Goal: Task Accomplishment & Management: Manage account settings

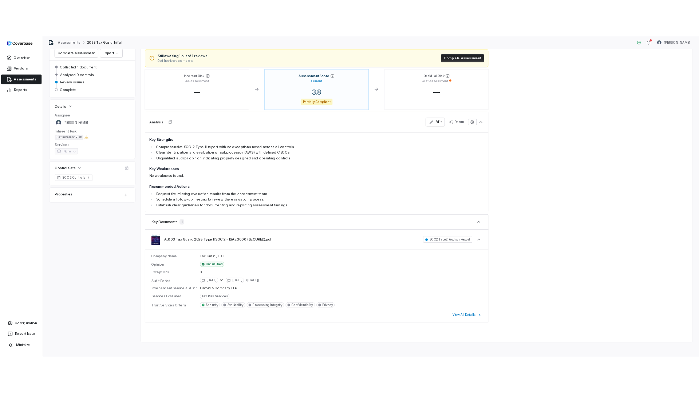
scroll to position [62, 0]
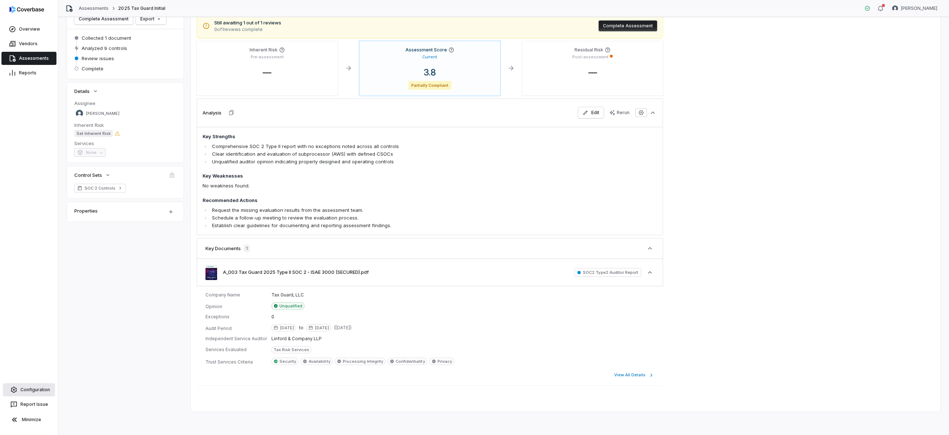
click at [31, 390] on link "Configuration" at bounding box center [29, 389] width 52 height 13
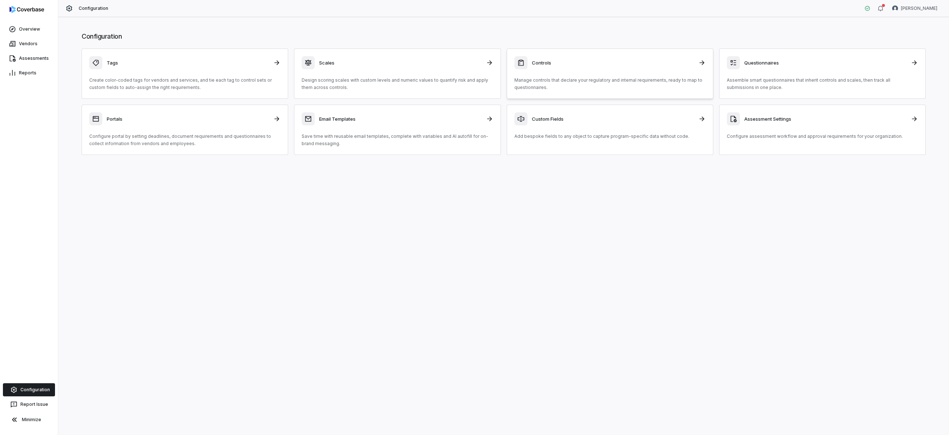
click at [596, 82] on p "Manage controls that declare your regulatory and internal requirements, ready t…" at bounding box center [609, 83] width 191 height 15
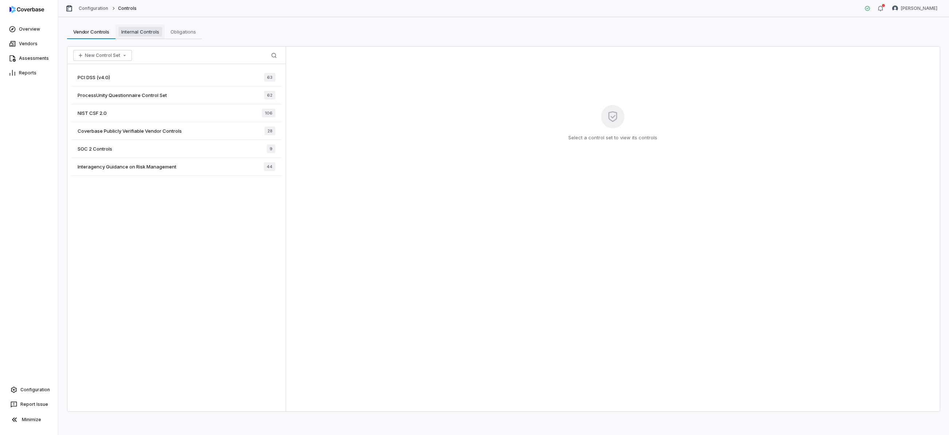
click at [138, 32] on span "Internal Controls" at bounding box center [140, 31] width 44 height 9
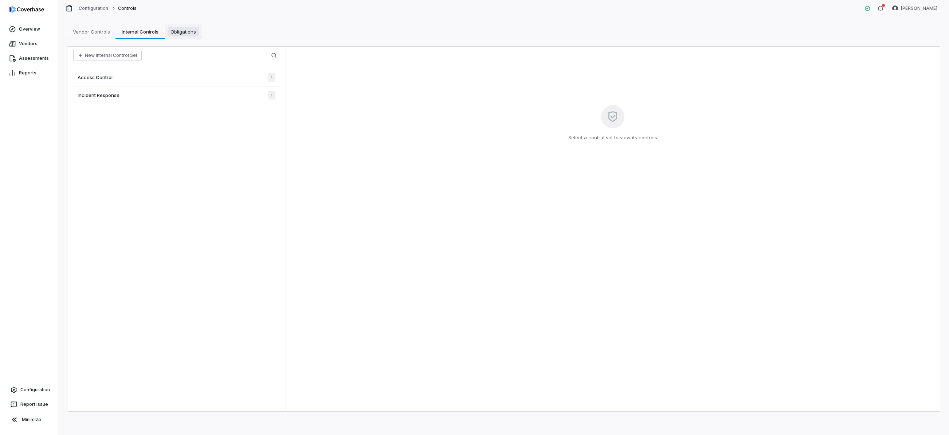
click at [187, 34] on span "Obligations" at bounding box center [183, 31] width 31 height 9
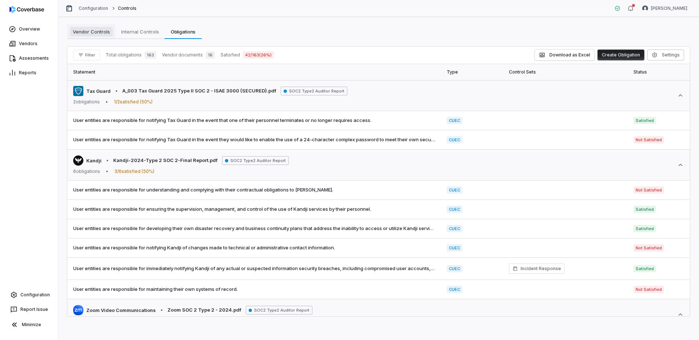
click at [101, 34] on span "Vendor Controls" at bounding box center [91, 31] width 43 height 9
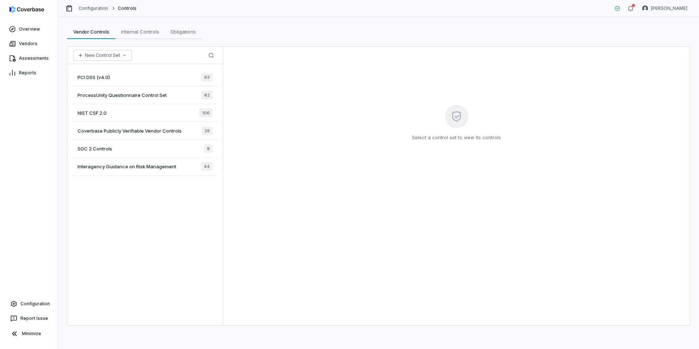
click at [105, 149] on span "SOC 2 Controls" at bounding box center [95, 148] width 35 height 7
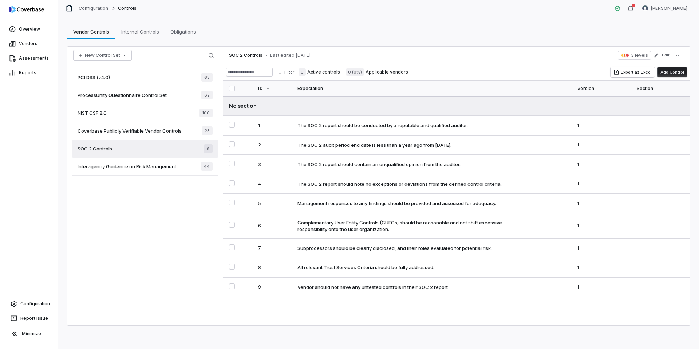
click at [133, 109] on div "NIST CSF 2.0 106" at bounding box center [145, 113] width 147 height 18
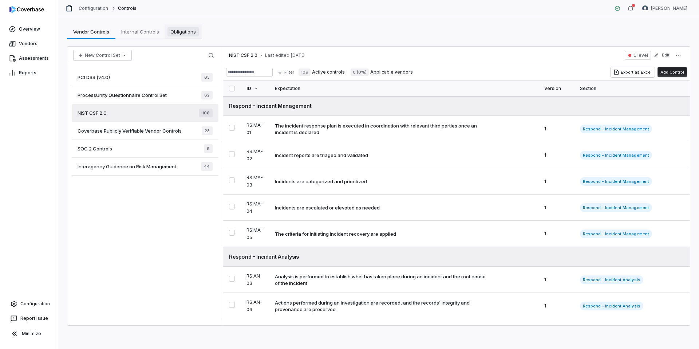
click at [191, 32] on span "Obligations" at bounding box center [183, 31] width 31 height 9
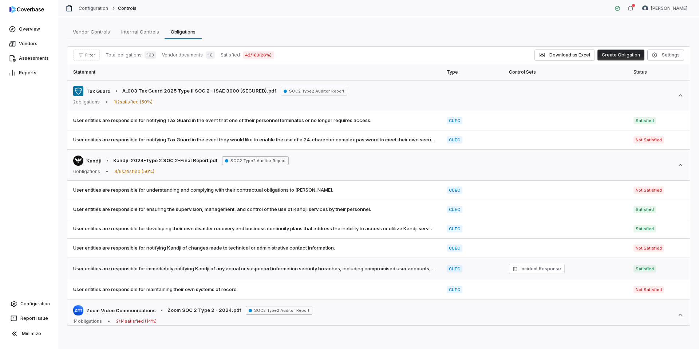
click at [542, 270] on span "Incident Response" at bounding box center [541, 268] width 40 height 7
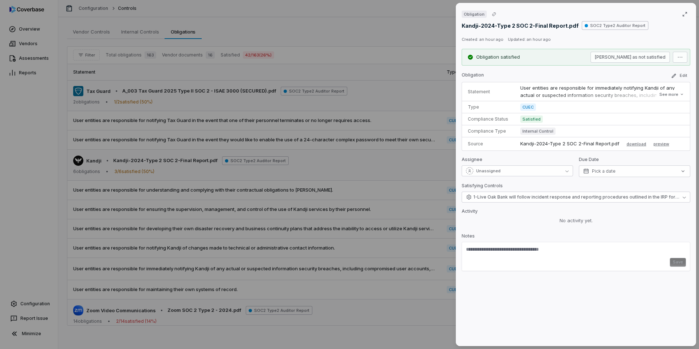
click at [358, 51] on div "Obligation Kandji-2024-Type 2 SOC 2-Final Report.pdf SOC2 Type2 Auditor Report …" at bounding box center [349, 174] width 699 height 349
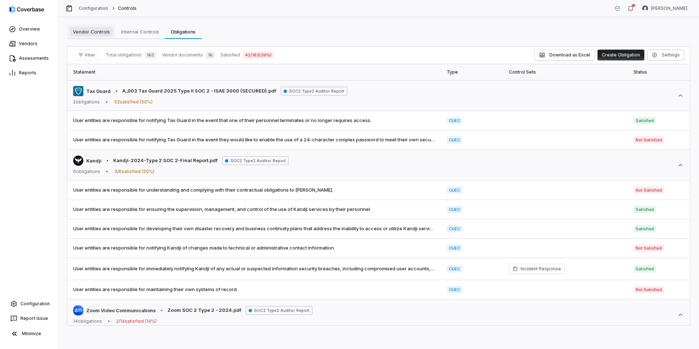
click at [99, 35] on span "Vendor Controls" at bounding box center [91, 31] width 43 height 9
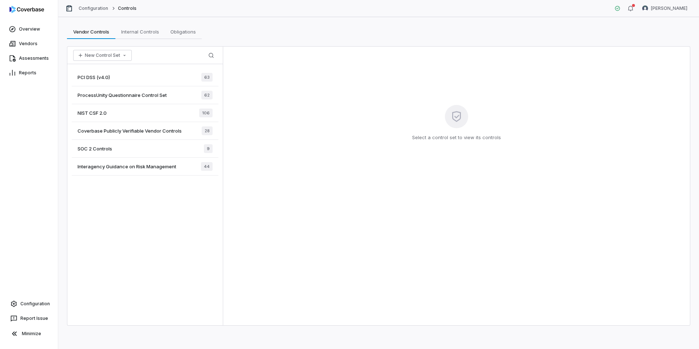
click at [116, 114] on div "NIST CSF 2.0 106" at bounding box center [145, 113] width 147 height 18
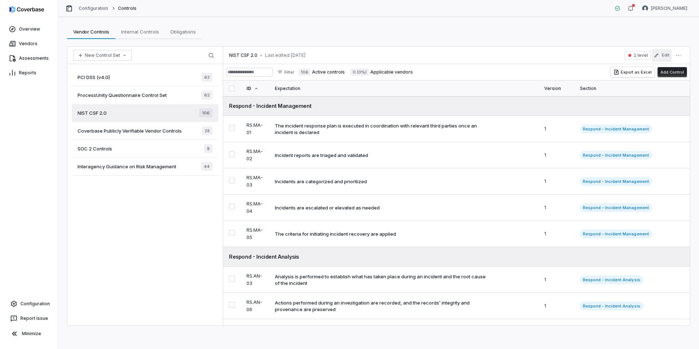
click at [664, 57] on button "Edit" at bounding box center [662, 55] width 20 height 13
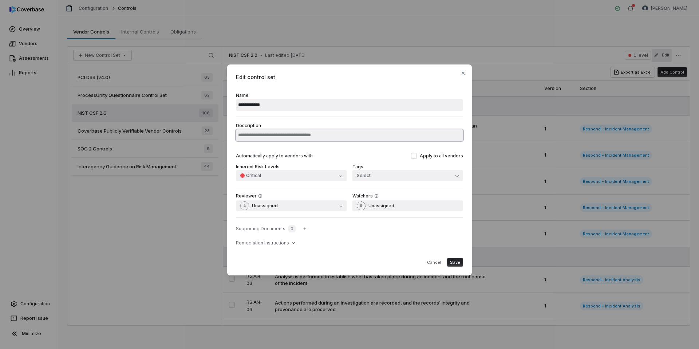
click at [312, 137] on input "Description" at bounding box center [349, 135] width 227 height 12
click at [464, 75] on icon "button" at bounding box center [463, 73] width 6 height 6
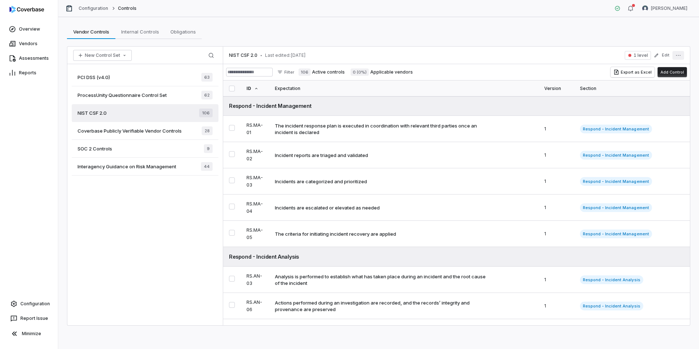
click at [678, 54] on icon "More actions" at bounding box center [679, 55] width 6 height 6
click at [628, 71] on div "Manage Sections" at bounding box center [630, 70] width 104 height 12
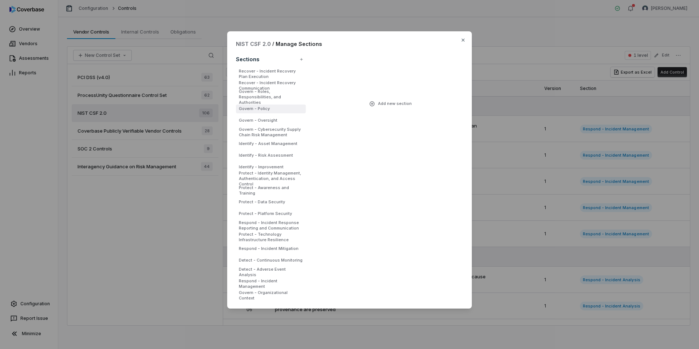
click at [266, 110] on li "Govern - Policy" at bounding box center [271, 109] width 70 height 9
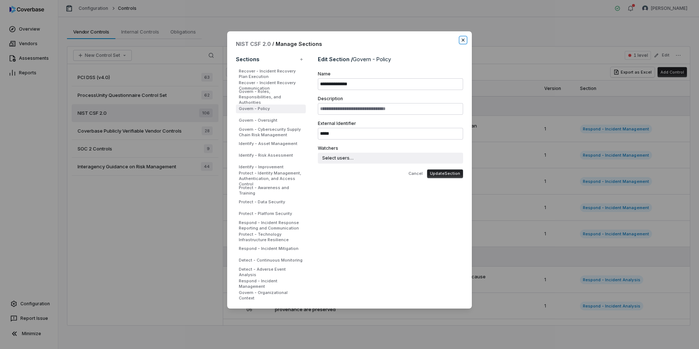
click at [463, 41] on icon "button" at bounding box center [463, 40] width 6 height 6
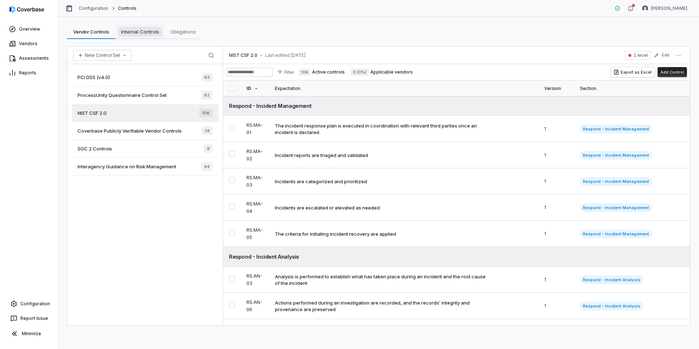
click at [130, 36] on span "Internal Controls" at bounding box center [140, 31] width 44 height 9
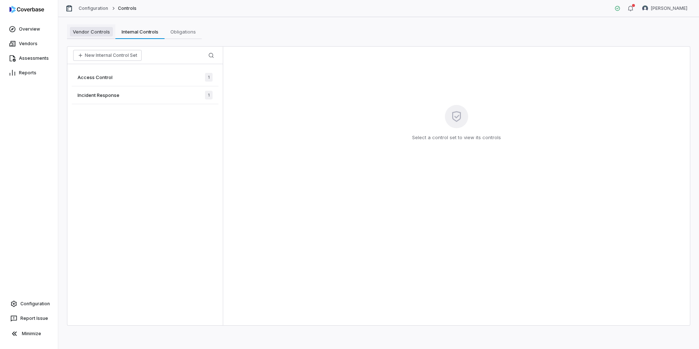
click at [73, 34] on span "Vendor Controls" at bounding box center [91, 31] width 43 height 9
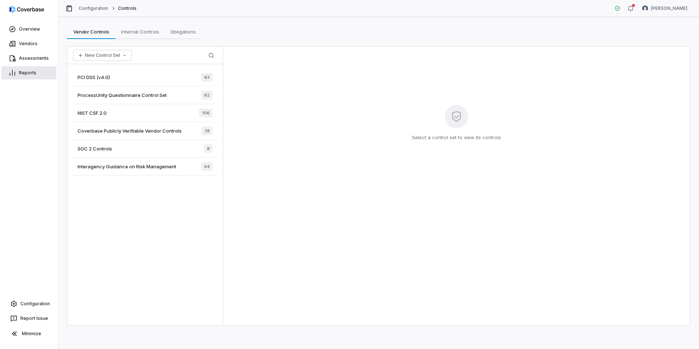
click at [31, 74] on link "Reports" at bounding box center [28, 72] width 55 height 13
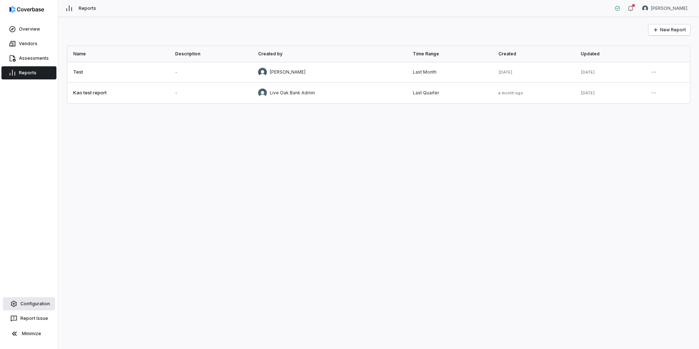
click at [34, 303] on link "Configuration" at bounding box center [29, 303] width 52 height 13
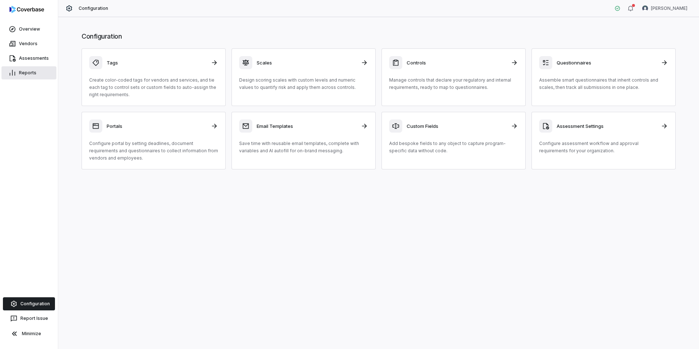
click at [35, 69] on link "Reports" at bounding box center [28, 72] width 55 height 13
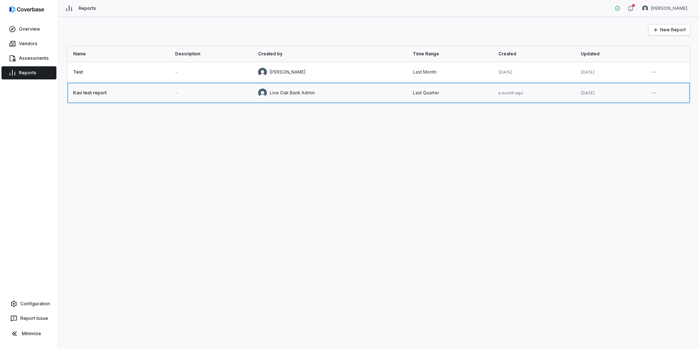
click at [351, 94] on link at bounding box center [329, 93] width 155 height 20
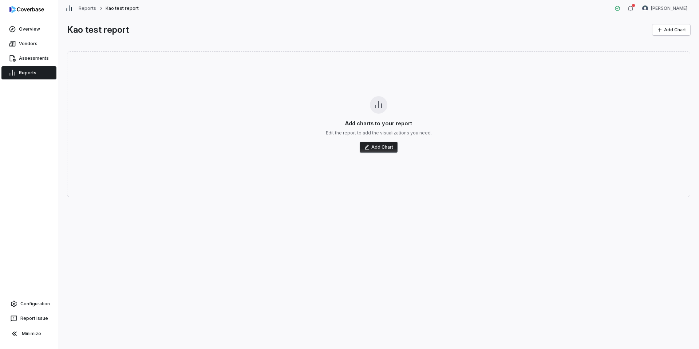
click at [396, 144] on button "Add Chart" at bounding box center [379, 147] width 38 height 11
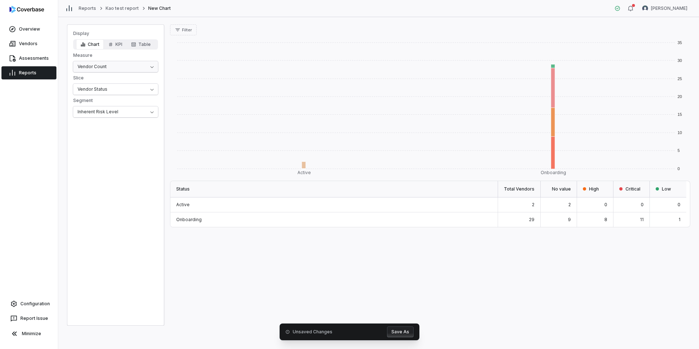
click at [140, 68] on html "Overview Vendors Assessments Reports Configuration Report Issue Minimize Report…" at bounding box center [349, 174] width 699 height 349
click at [121, 47] on button "KPI" at bounding box center [115, 44] width 23 height 10
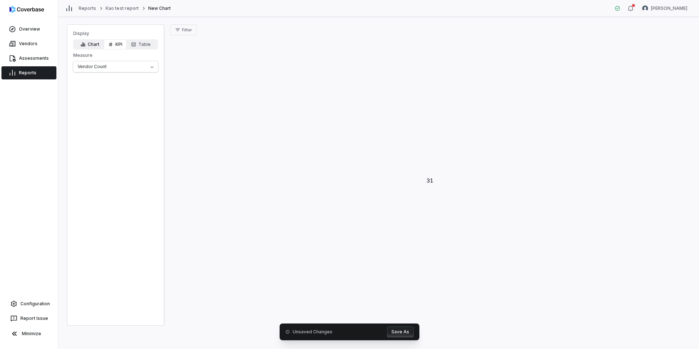
click at [90, 46] on button "Chart" at bounding box center [90, 44] width 28 height 10
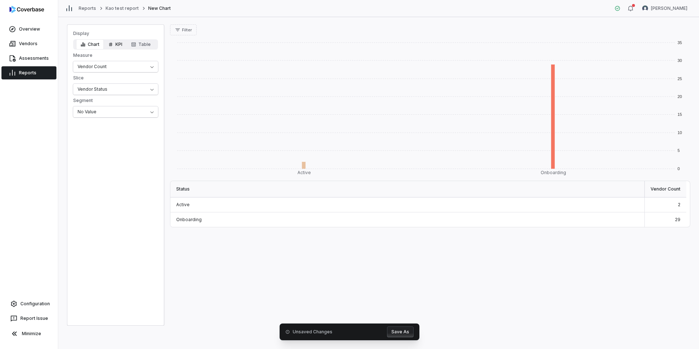
click at [115, 46] on button "KPI" at bounding box center [115, 44] width 23 height 10
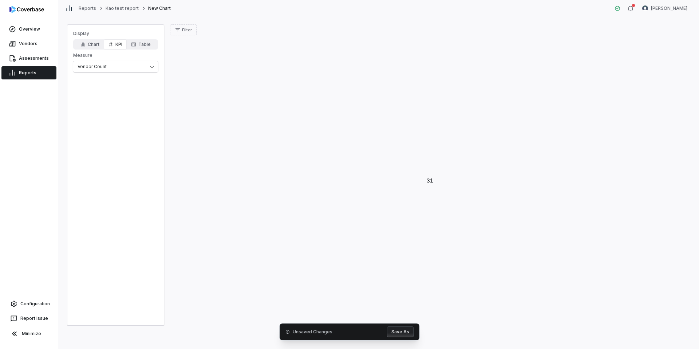
click at [123, 74] on div "Display Chart KPI Table Measure Vendor Count" at bounding box center [115, 174] width 97 height 301
click at [124, 68] on html "Overview Vendors Assessments Reports Configuration Report Issue Minimize Report…" at bounding box center [349, 174] width 699 height 349
click at [141, 47] on html "Overview Vendors Assessments Reports Configuration Report Issue Minimize Report…" at bounding box center [349, 174] width 699 height 349
click at [141, 47] on button "Table" at bounding box center [141, 44] width 28 height 10
click at [106, 45] on button "KPI" at bounding box center [115, 44] width 23 height 10
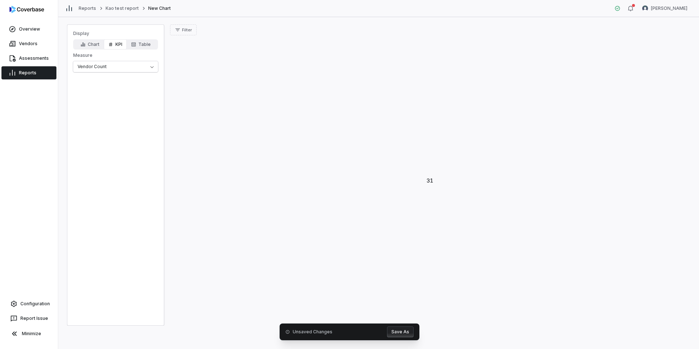
click at [157, 46] on div "Chart KPI Table" at bounding box center [115, 44] width 85 height 10
click at [149, 45] on button "Table" at bounding box center [141, 44] width 28 height 10
click at [117, 47] on button "KPI" at bounding box center [115, 44] width 23 height 10
click at [133, 64] on html "Overview Vendors Assessments Reports Configuration Report Issue Minimize Report…" at bounding box center [349, 174] width 699 height 349
click at [95, 62] on html "Overview Vendors Assessments Reports Configuration Report Issue Minimize Report…" at bounding box center [349, 174] width 699 height 349
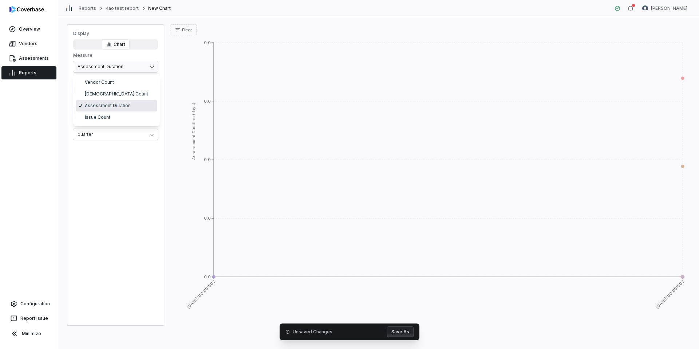
click at [95, 67] on html "Overview Vendors Assessments Reports Configuration Report Issue Minimize Report…" at bounding box center [349, 174] width 699 height 349
click at [80, 44] on html "Overview Vendors Assessments Reports Configuration Report Issue Minimize Report…" at bounding box center [349, 174] width 699 height 349
click at [95, 70] on html "Overview Vendors Assessments Reports Configuration Report Issue Minimize Report…" at bounding box center [349, 174] width 699 height 349
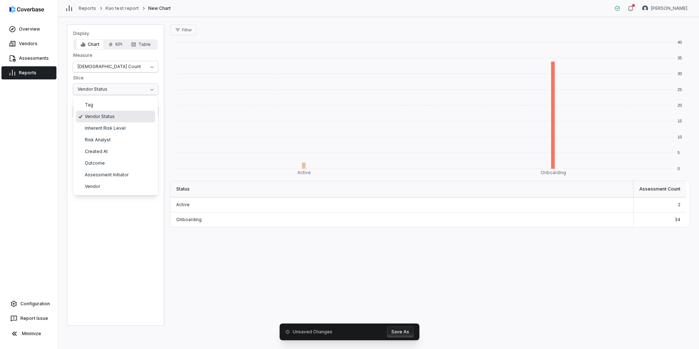
click at [105, 94] on html "Overview Vendors Assessments Reports Configuration Report Issue Minimize Report…" at bounding box center [349, 174] width 699 height 349
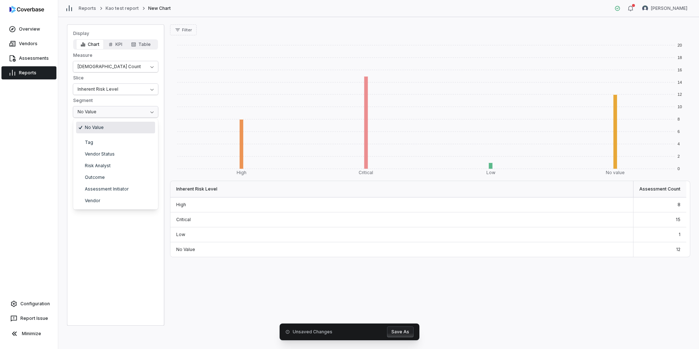
click at [140, 112] on html "Overview Vendors Assessments Reports Configuration Report Issue Minimize Report…" at bounding box center [349, 174] width 699 height 349
click at [627, 219] on div "Critical" at bounding box center [401, 219] width 463 height 15
click at [662, 225] on div "15" at bounding box center [660, 219] width 53 height 15
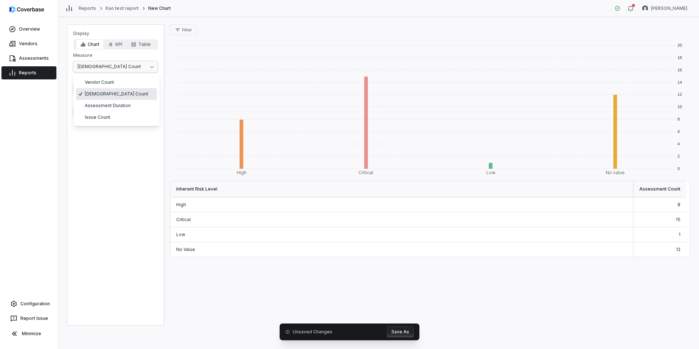
click at [127, 67] on html "Overview Vendors Assessments Reports Configuration Report Issue Minimize Report…" at bounding box center [349, 174] width 699 height 349
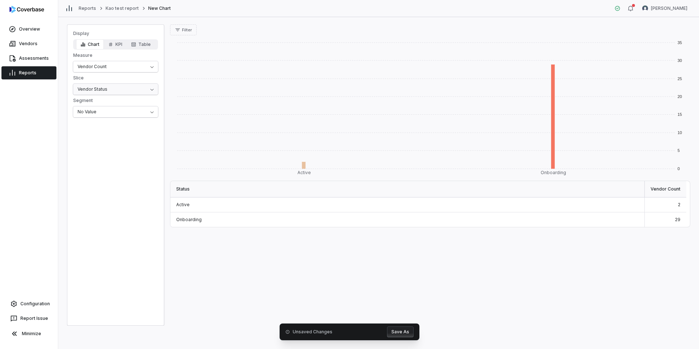
click at [125, 88] on html "Overview Vendors Assessments Reports Configuration Report Issue Minimize Report…" at bounding box center [349, 174] width 699 height 349
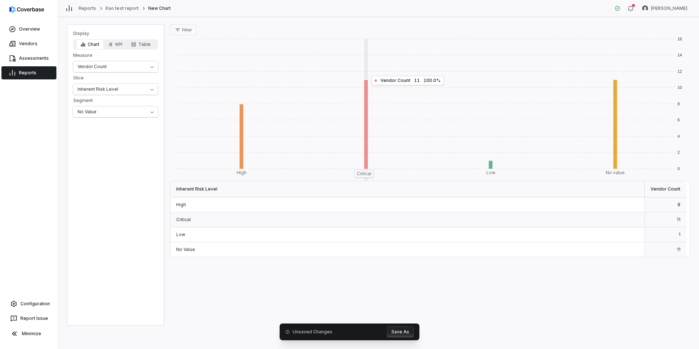
click at [366, 143] on rect at bounding box center [364, 123] width 125 height 89
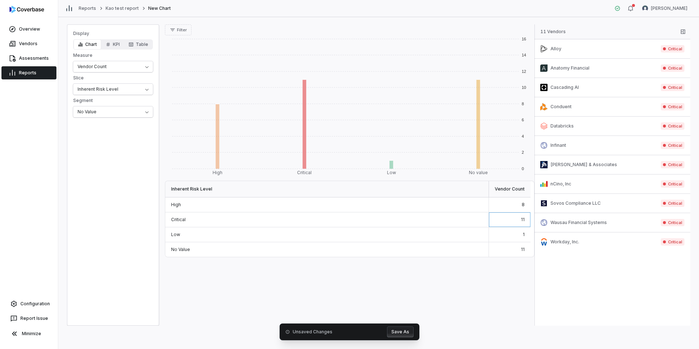
click at [135, 73] on div "Display Chart KPI Table Measure Vendor Count Slice Inherent Risk Level Segment …" at bounding box center [112, 74] width 91 height 87
click at [137, 68] on html "Overview Vendors Assessments Reports Configuration Report Issue Minimize Report…" at bounding box center [349, 174] width 699 height 349
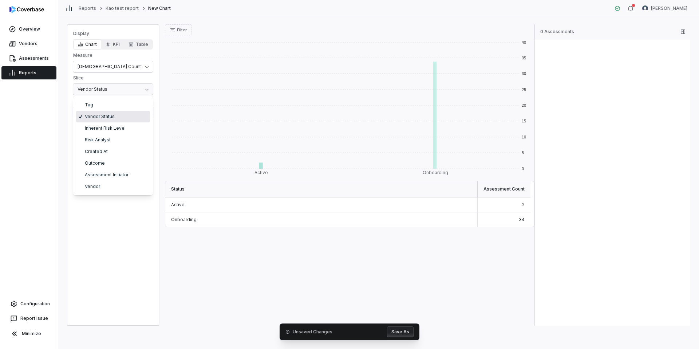
click at [134, 94] on html "Overview Vendors Assessments Reports Configuration Report Issue Minimize Report…" at bounding box center [349, 174] width 699 height 349
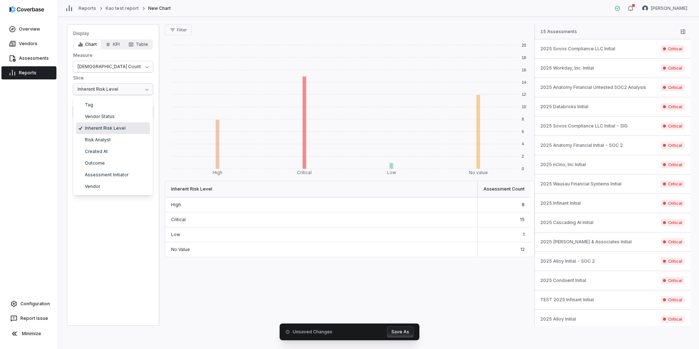
click at [123, 91] on html "Overview Vendors Assessments Reports Configuration Report Issue Minimize Report…" at bounding box center [349, 174] width 699 height 349
click at [49, 127] on html "Overview Vendors Assessments Reports Configuration Report Issue Minimize Report…" at bounding box center [349, 174] width 699 height 349
click at [103, 118] on div "Display Chart KPI Table Measure Aseessment Count Slice Inherent Risk Level Segm…" at bounding box center [113, 174] width 92 height 301
click at [105, 111] on html "Overview Vendors Assessments Reports Configuration Report Issue Minimize Report…" at bounding box center [349, 174] width 699 height 349
click at [44, 170] on html "Overview Vendors Assessments Reports Configuration Report Issue Minimize Report…" at bounding box center [349, 174] width 699 height 349
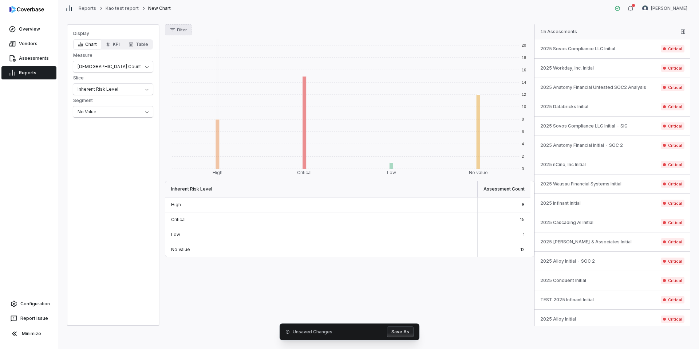
click at [171, 27] on icon "button" at bounding box center [173, 30] width 6 height 6
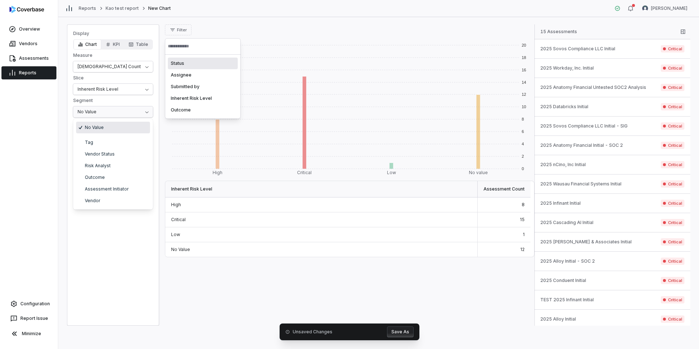
click at [116, 111] on html "Overview Vendors Assessments Reports Configuration Report Issue Minimize Report…" at bounding box center [349, 174] width 699 height 349
click at [185, 31] on html "Overview Vendors Assessments Reports Configuration Report Issue Minimize Report…" at bounding box center [349, 174] width 699 height 349
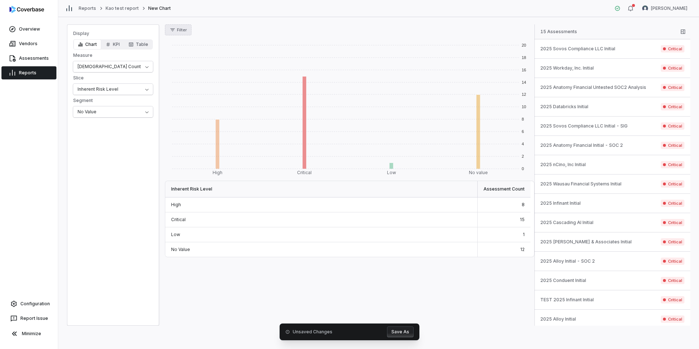
click at [185, 31] on span "Filter" at bounding box center [182, 29] width 10 height 5
click at [92, 184] on div "Display Chart KPI Table Measure Aseessment Count Slice Inherent Risk Level Segm…" at bounding box center [113, 174] width 92 height 301
click at [122, 44] on button "KPI" at bounding box center [112, 44] width 23 height 10
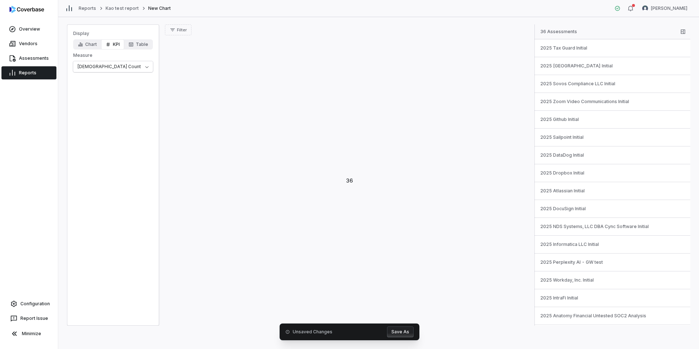
click at [81, 73] on div "Display Chart KPI Table Measure Aseessment Count" at bounding box center [113, 174] width 92 height 301
click at [84, 69] on html "Overview Vendors Assessments Reports Configuration Report Issue Minimize Report…" at bounding box center [349, 174] width 699 height 349
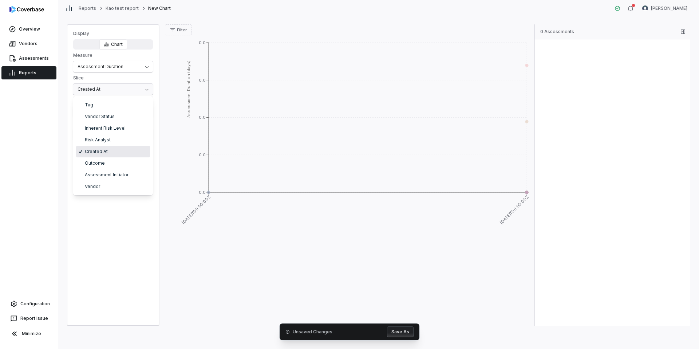
click at [99, 89] on html "Overview Vendors Assessments Reports Configuration Report Issue Minimize Report…" at bounding box center [349, 174] width 699 height 349
click at [100, 70] on html "Overview Vendors Assessments Reports Configuration Report Issue Minimize Report…" at bounding box center [349, 174] width 699 height 349
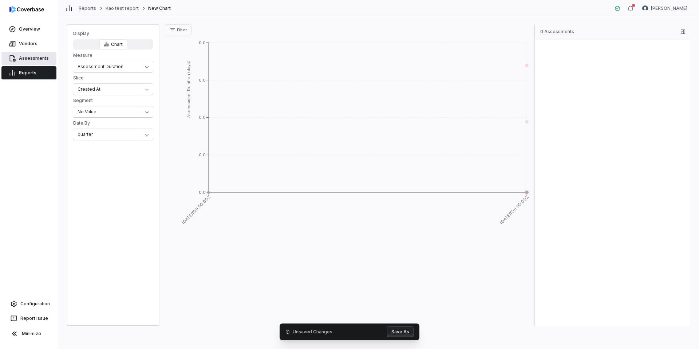
click at [31, 58] on link "Assessments" at bounding box center [28, 58] width 55 height 13
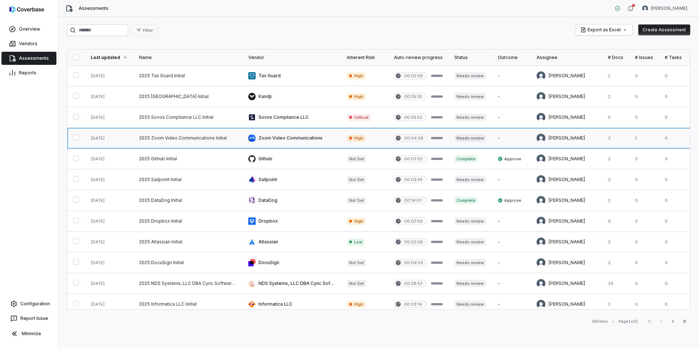
click at [202, 140] on link at bounding box center [187, 138] width 109 height 20
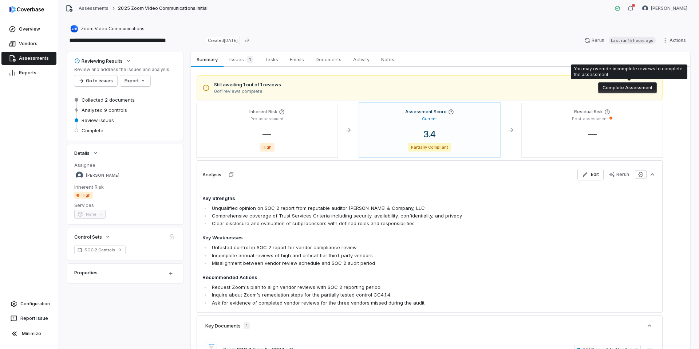
click at [614, 90] on button "Complete Assessment" at bounding box center [627, 87] width 59 height 11
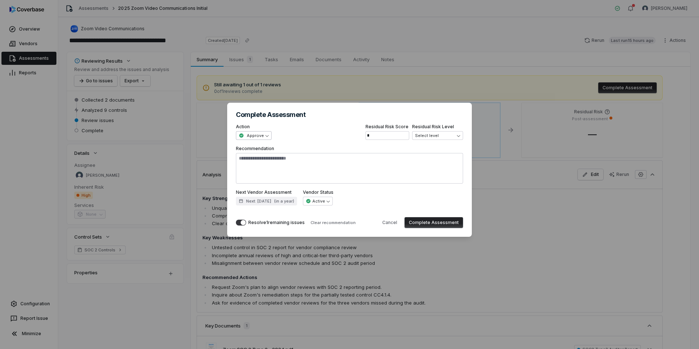
click at [267, 136] on div "**********" at bounding box center [349, 174] width 699 height 166
type textarea "*"
click at [343, 130] on div "**********" at bounding box center [349, 174] width 699 height 166
click at [441, 135] on div "**********" at bounding box center [349, 174] width 699 height 166
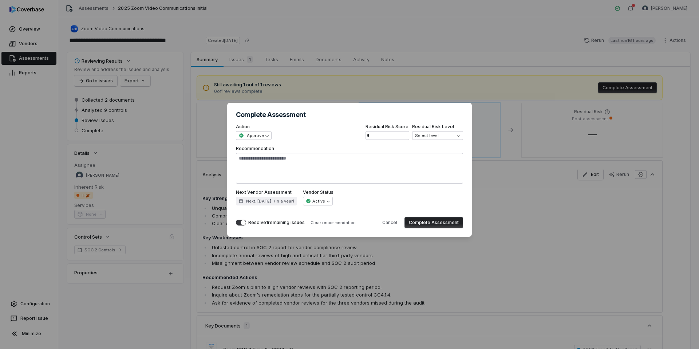
click at [458, 115] on div "**********" at bounding box center [349, 174] width 699 height 166
click at [526, 178] on div "**********" at bounding box center [349, 174] width 699 height 166
click at [388, 222] on button "Cancel" at bounding box center [390, 222] width 24 height 11
type textarea "*"
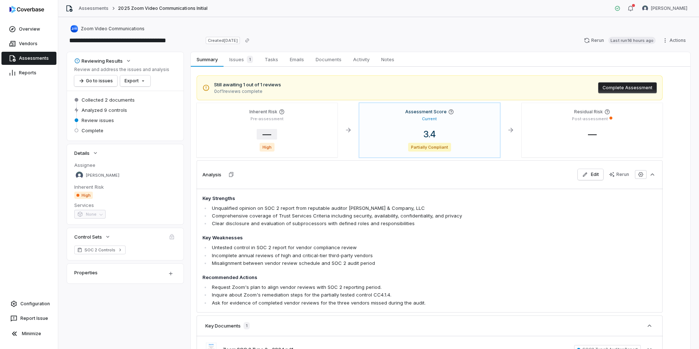
click at [267, 134] on span "—" at bounding box center [267, 134] width 20 height 11
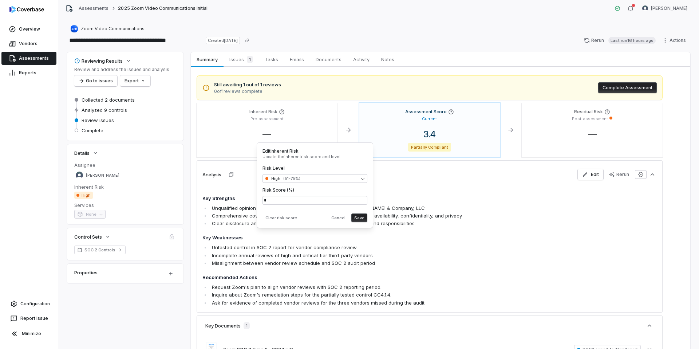
click at [402, 171] on div "Analysis Edit Rerun" at bounding box center [430, 174] width 466 height 28
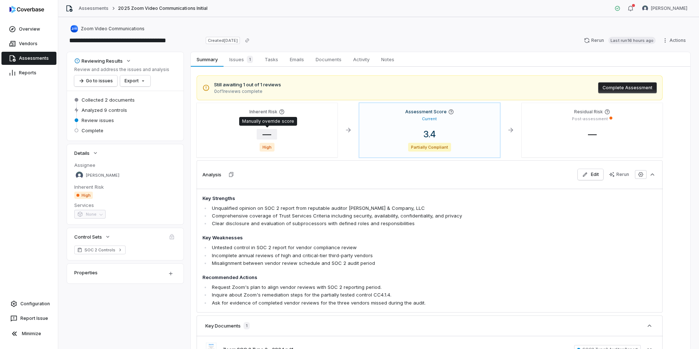
click at [269, 130] on span "—" at bounding box center [267, 134] width 20 height 11
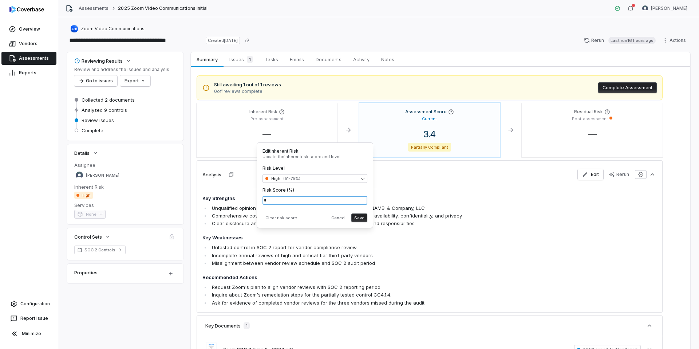
click at [281, 196] on input "*" at bounding box center [315, 200] width 105 height 9
click at [311, 202] on input "*" at bounding box center [315, 200] width 105 height 9
click at [35, 306] on link "Configuration" at bounding box center [29, 303] width 52 height 13
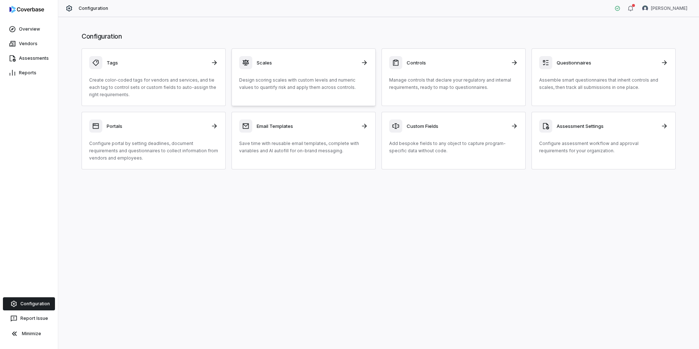
click at [335, 80] on p "Design scoring scales with custom levels and numeric values to quantify risk an…" at bounding box center [303, 83] width 129 height 15
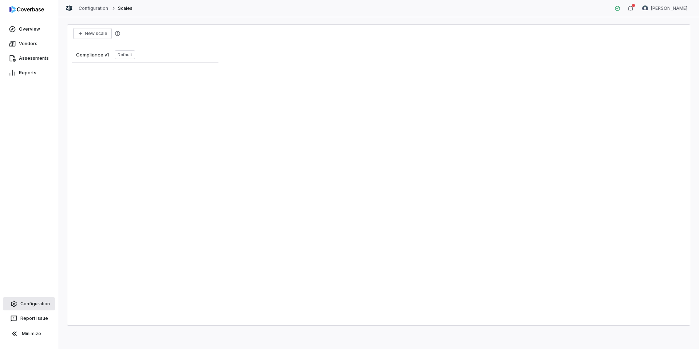
click at [32, 306] on link "Configuration" at bounding box center [29, 303] width 52 height 13
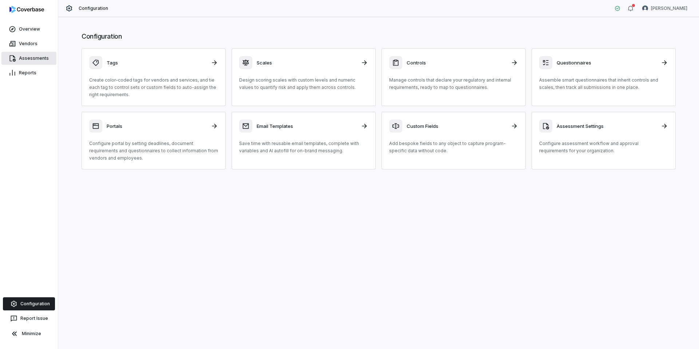
click at [34, 60] on link "Assessments" at bounding box center [28, 58] width 55 height 13
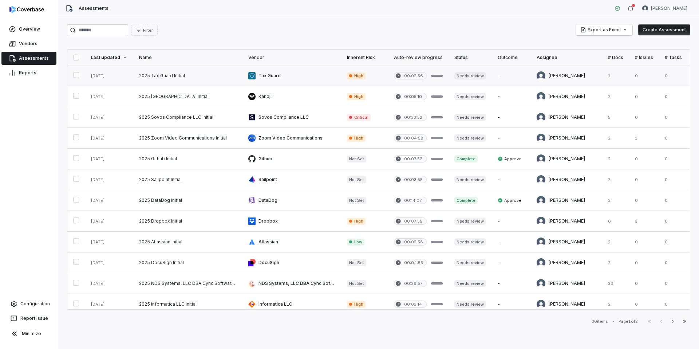
click at [166, 76] on link at bounding box center [187, 76] width 109 height 20
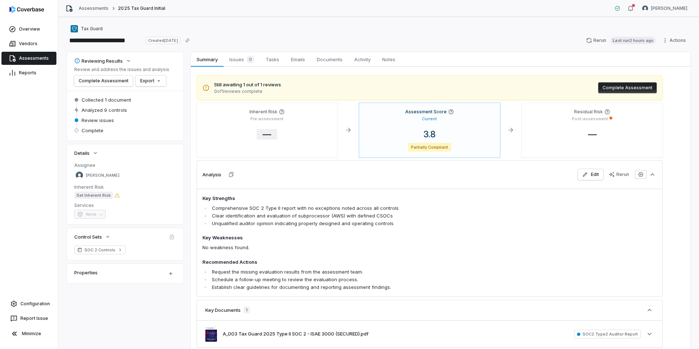
click at [270, 133] on span "—" at bounding box center [267, 134] width 20 height 11
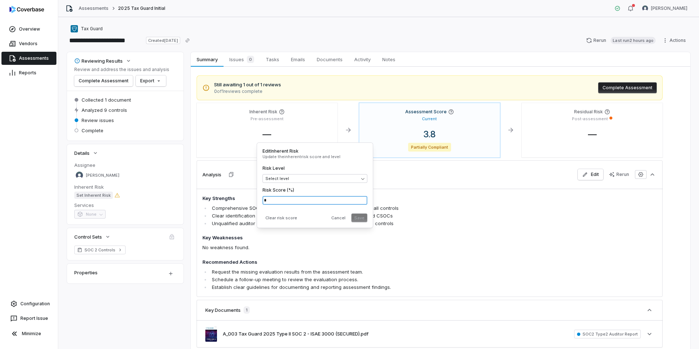
click at [299, 200] on input "*" at bounding box center [315, 200] width 105 height 9
click at [413, 123] on div "Assessment Score Current 3.8 Partially Compliant" at bounding box center [430, 130] width 141 height 54
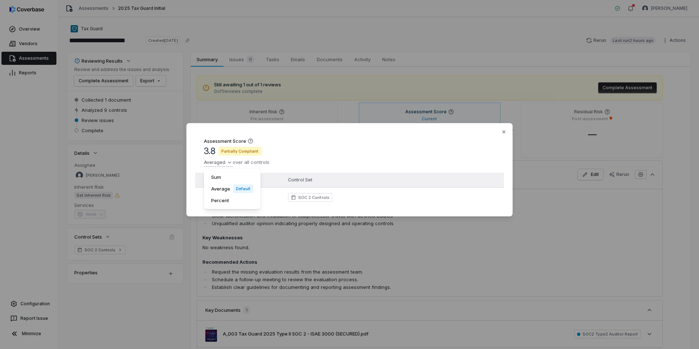
click at [225, 165] on div "Assessment Score 3.8 Partially Compliant Averaged over all controls Sum Average…" at bounding box center [349, 174] width 699 height 126
click at [224, 201] on div "Percent" at bounding box center [232, 201] width 51 height 12
click at [225, 167] on div "Assessment Score 94.4 % Partially Compliant Percent of controls fulfilled" at bounding box center [349, 152] width 309 height 41
click at [225, 163] on div "Assessment Score 94.4 % Partially Compliant Percent of controls fulfilled Score…" at bounding box center [349, 174] width 699 height 126
click at [226, 177] on div "Sum" at bounding box center [243, 177] width 72 height 12
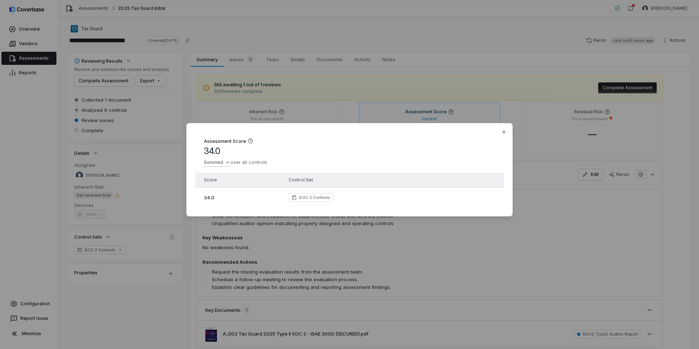
click at [224, 164] on div "Assessment Score 34.0 Summed over all controls Score Control Set 34.0 SOC 2 Con…" at bounding box center [349, 174] width 699 height 126
click at [221, 192] on div "Average Default" at bounding box center [239, 189] width 64 height 12
click at [502, 130] on icon "button" at bounding box center [504, 132] width 6 height 6
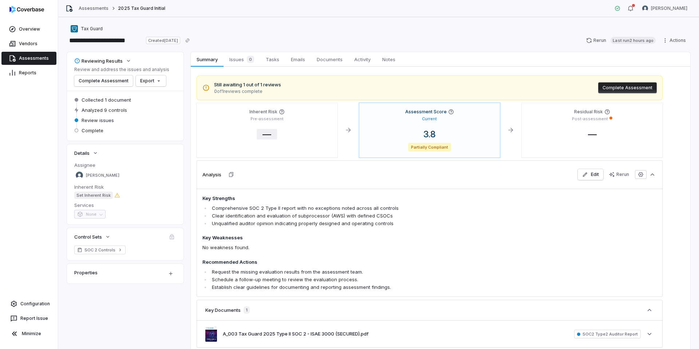
click at [269, 136] on span "—" at bounding box center [267, 134] width 20 height 11
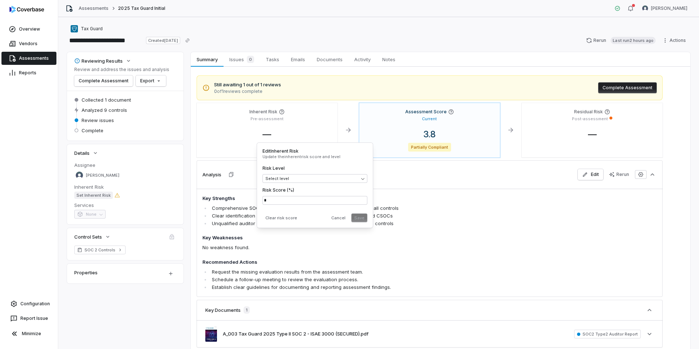
click at [446, 166] on div "Analysis Edit Rerun" at bounding box center [430, 174] width 466 height 28
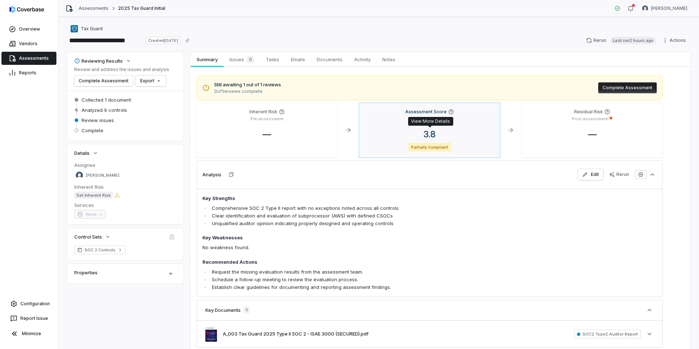
click at [436, 135] on span "3.8" at bounding box center [430, 134] width 24 height 11
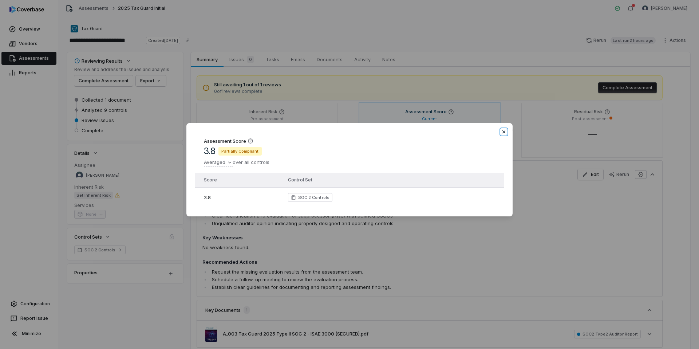
click at [506, 131] on icon "button" at bounding box center [504, 132] width 6 height 6
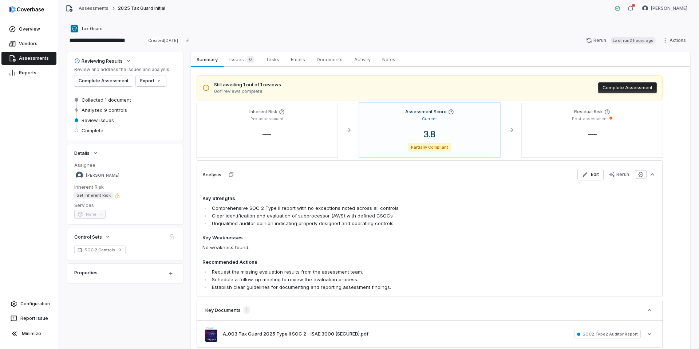
click at [21, 55] on link "Assessments" at bounding box center [28, 58] width 55 height 13
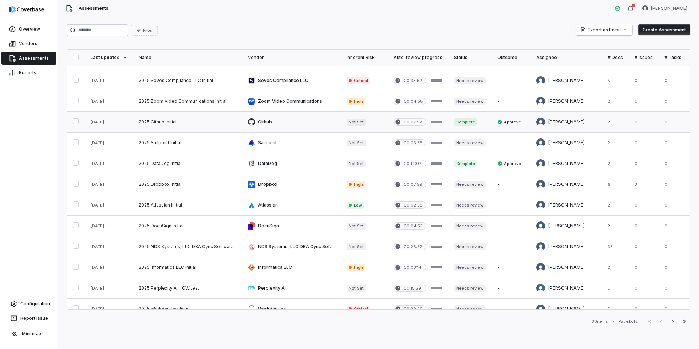
scroll to position [0, 0]
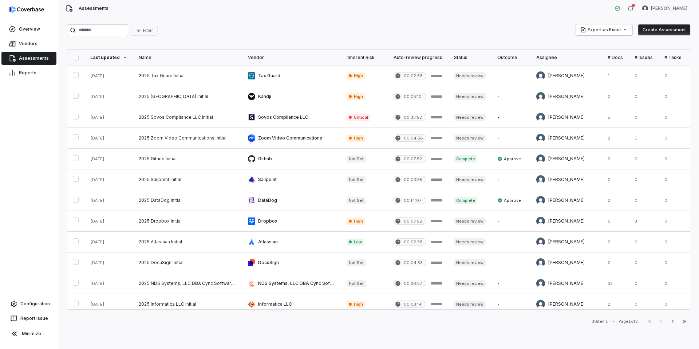
click at [123, 56] on icon at bounding box center [125, 57] width 4 height 4
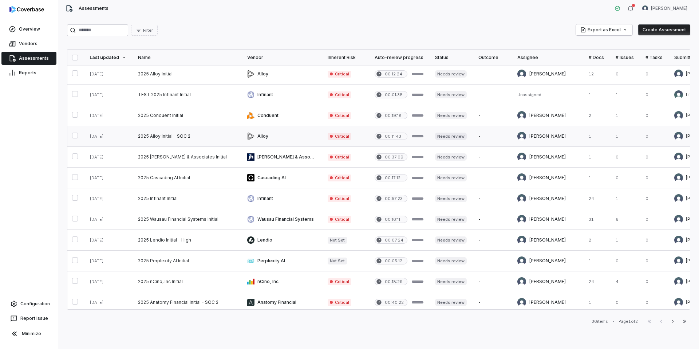
scroll to position [0, 1]
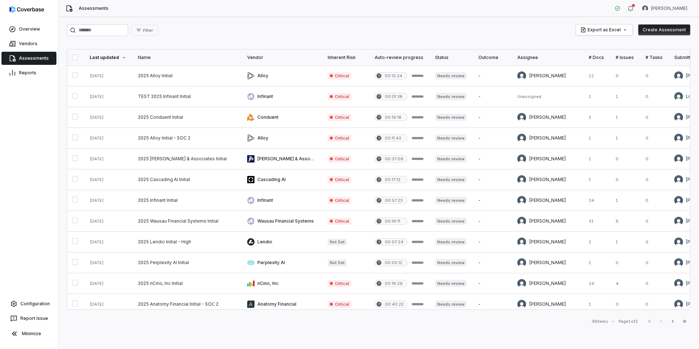
click at [123, 57] on icon at bounding box center [124, 57] width 4 height 4
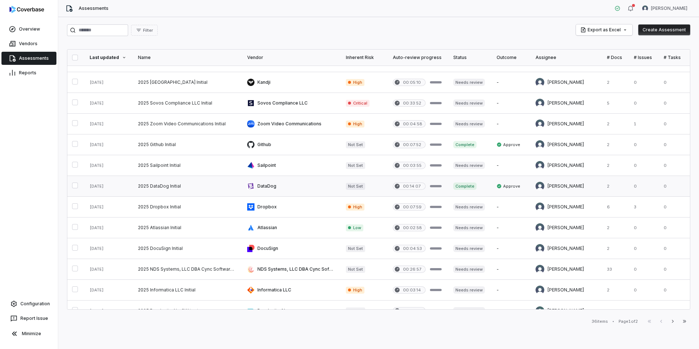
scroll to position [11, 1]
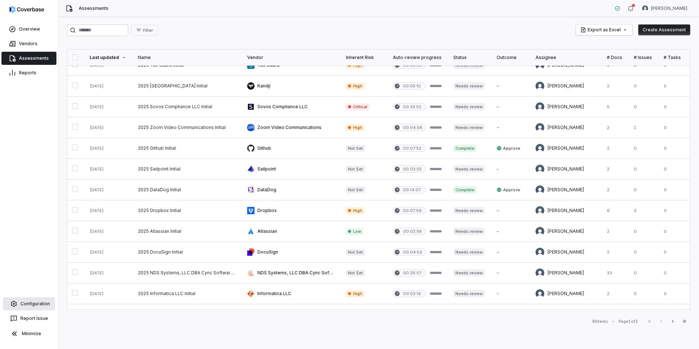
click at [32, 304] on link "Configuration" at bounding box center [29, 303] width 52 height 13
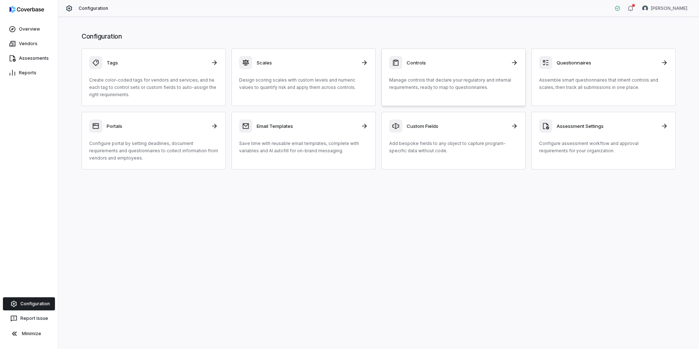
click at [459, 102] on link "Controls Manage controls that declare your regulatory and internal requirements…" at bounding box center [454, 77] width 144 height 58
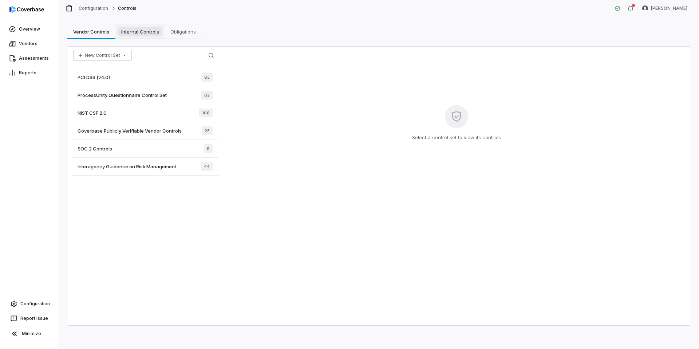
click at [150, 34] on span "Internal Controls" at bounding box center [140, 31] width 44 height 9
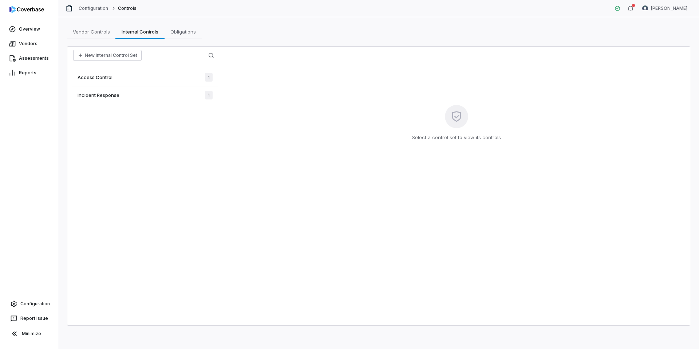
click at [155, 82] on div "Access Control 1" at bounding box center [145, 77] width 147 height 18
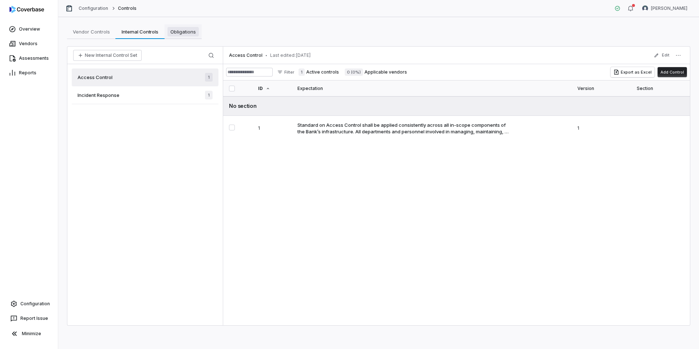
click at [176, 32] on span "Obligations" at bounding box center [183, 31] width 31 height 9
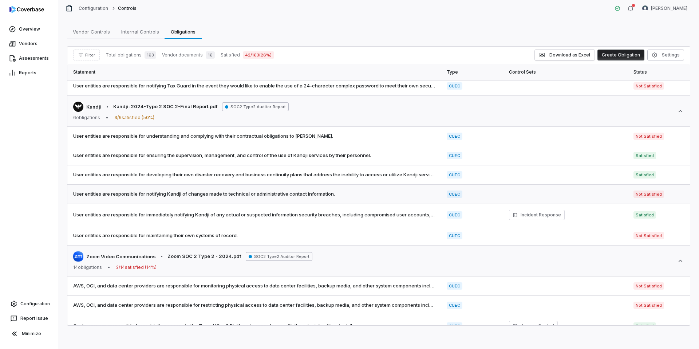
scroll to position [65, 0]
